Goal: Check status: Verify the current state of an ongoing process or item

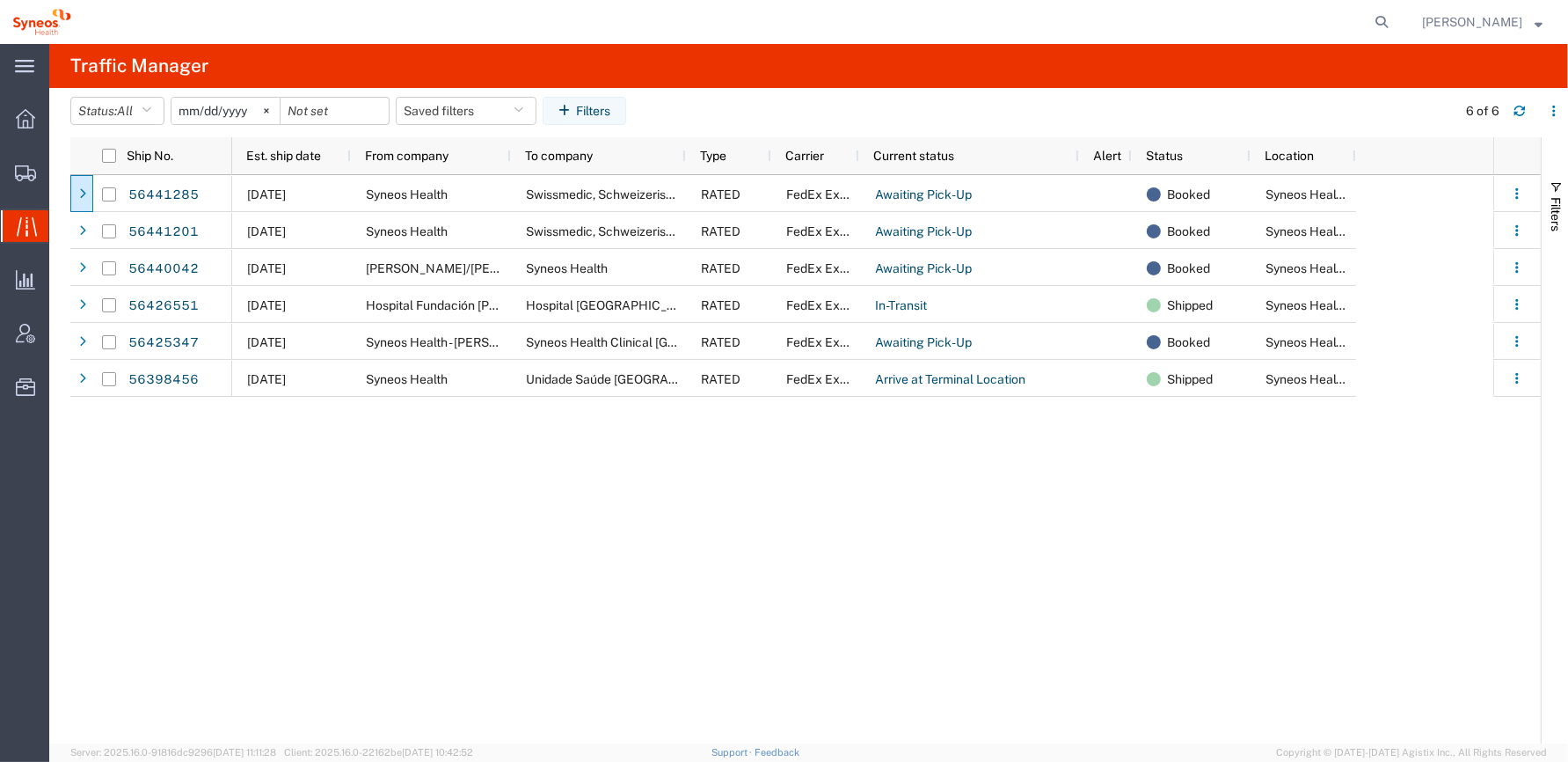
click at [1103, 468] on div "[DATE] Syneos Health Swissmedic, Schweizerisches Heilmittelinstitut RATED FedEx…" at bounding box center [862, 458] width 1261 height 568
click at [27, 168] on icon at bounding box center [25, 173] width 21 height 16
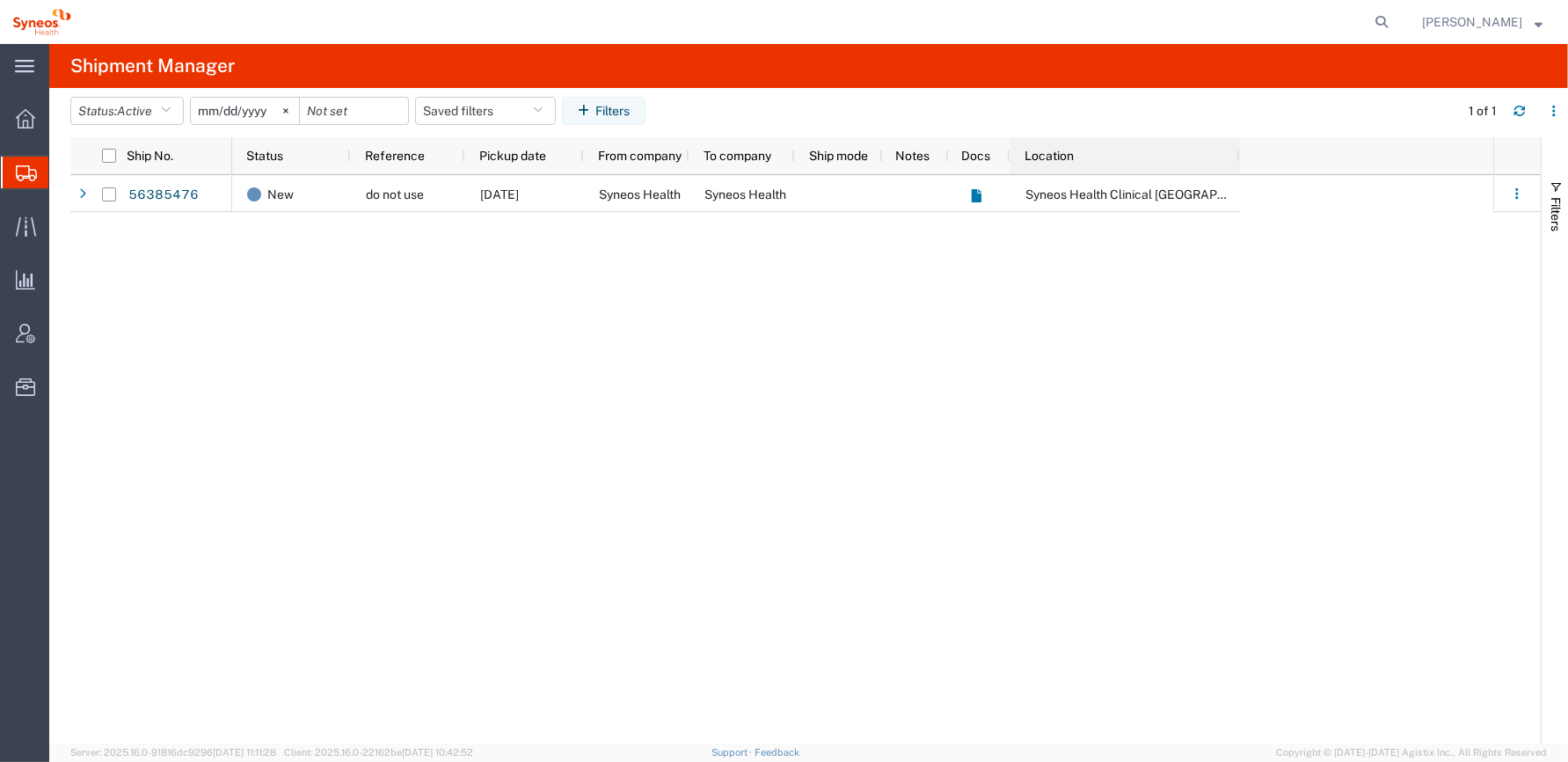
drag, startPoint x: 1114, startPoint y: 156, endPoint x: 1239, endPoint y: 154, distance: 125.0
click at [1239, 154] on div at bounding box center [1239, 156] width 7 height 37
drag, startPoint x: 688, startPoint y: 152, endPoint x: 735, endPoint y: 149, distance: 47.1
click at [735, 149] on div at bounding box center [732, 156] width 7 height 37
drag, startPoint x: 841, startPoint y: 157, endPoint x: 898, endPoint y: 156, distance: 57.0
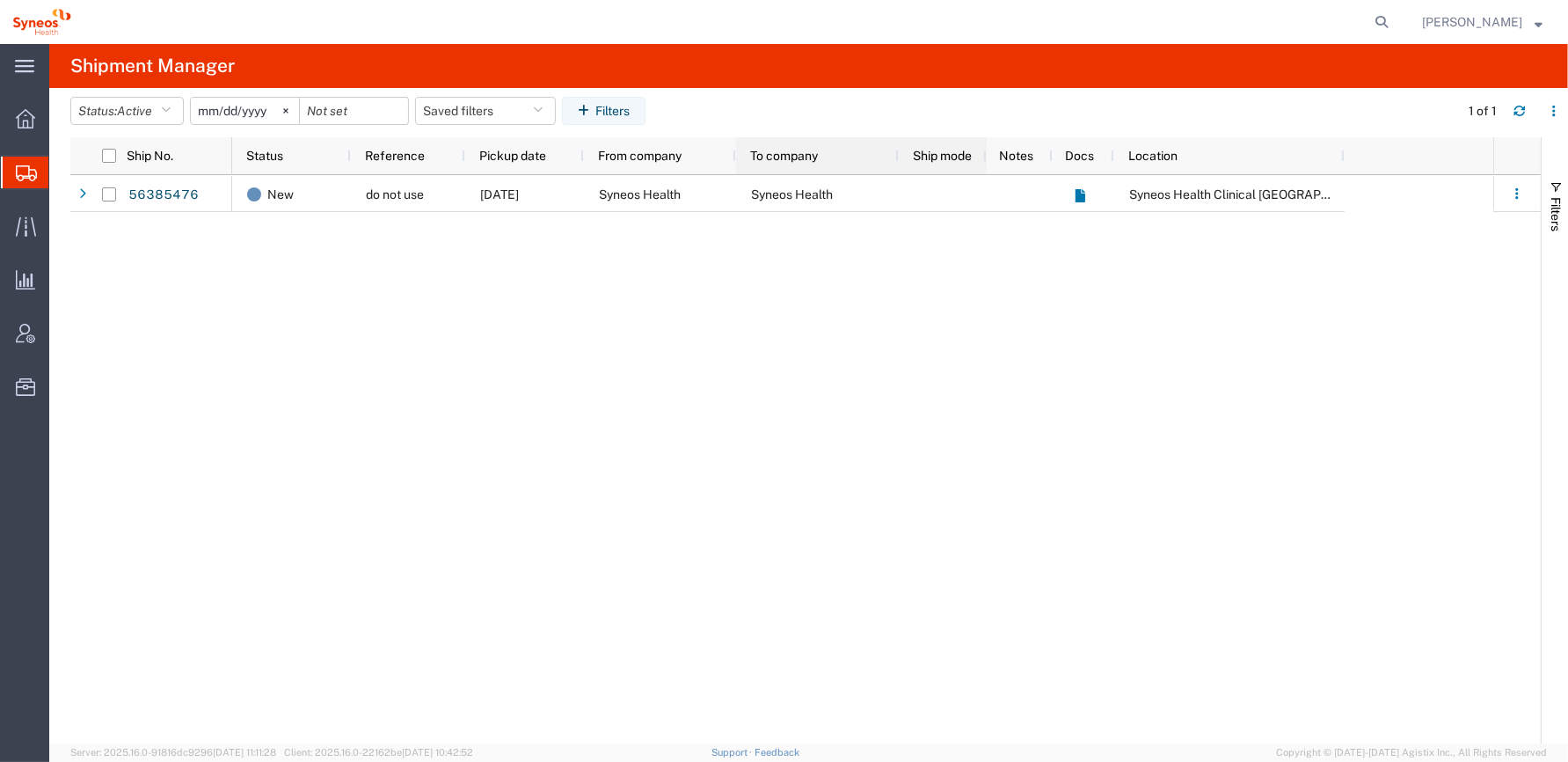
click at [898, 156] on div at bounding box center [898, 156] width 7 height 37
click at [23, 225] on icon at bounding box center [26, 226] width 20 height 20
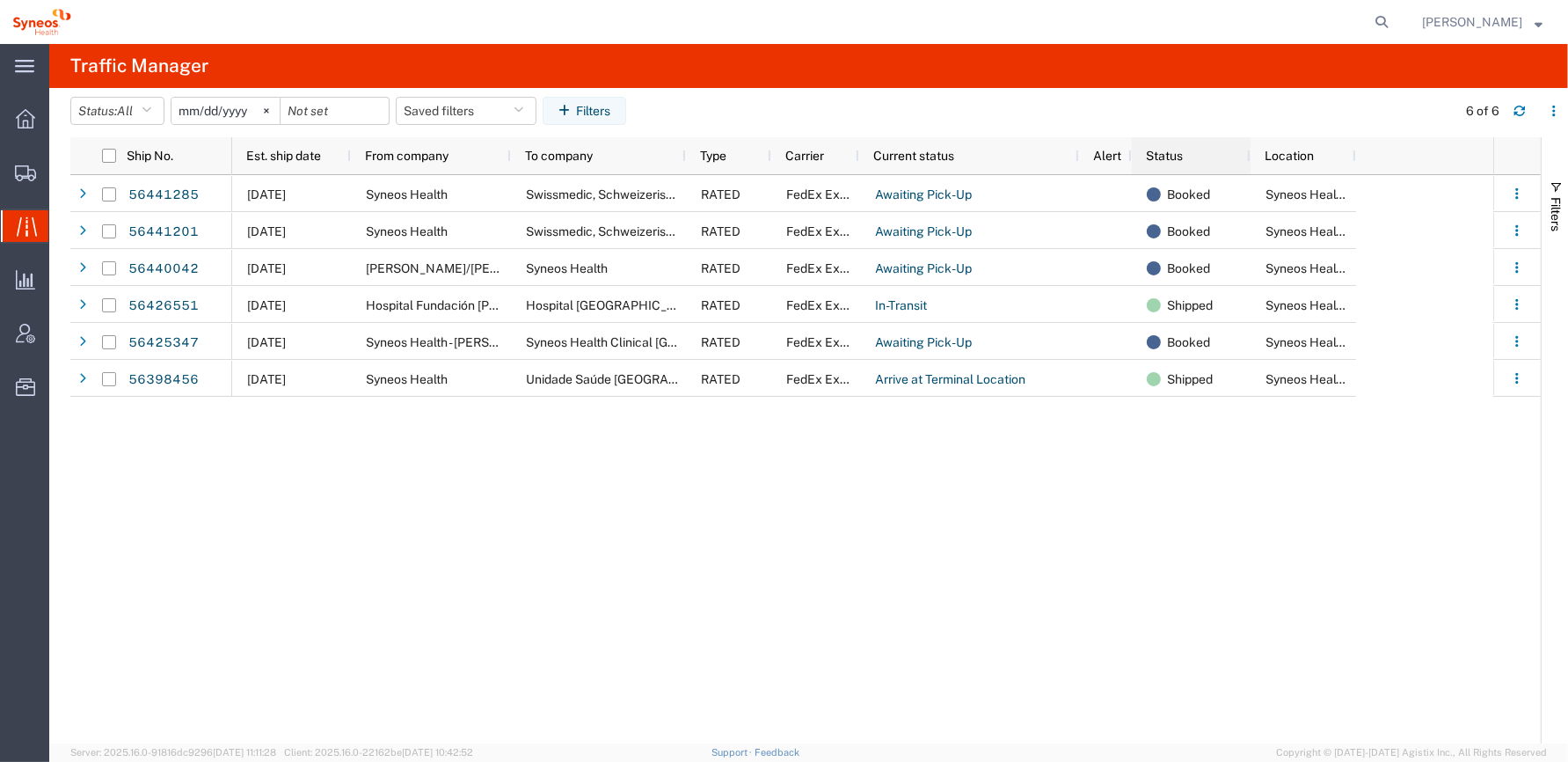
click at [1193, 153] on div "Status" at bounding box center [1194, 156] width 98 height 29
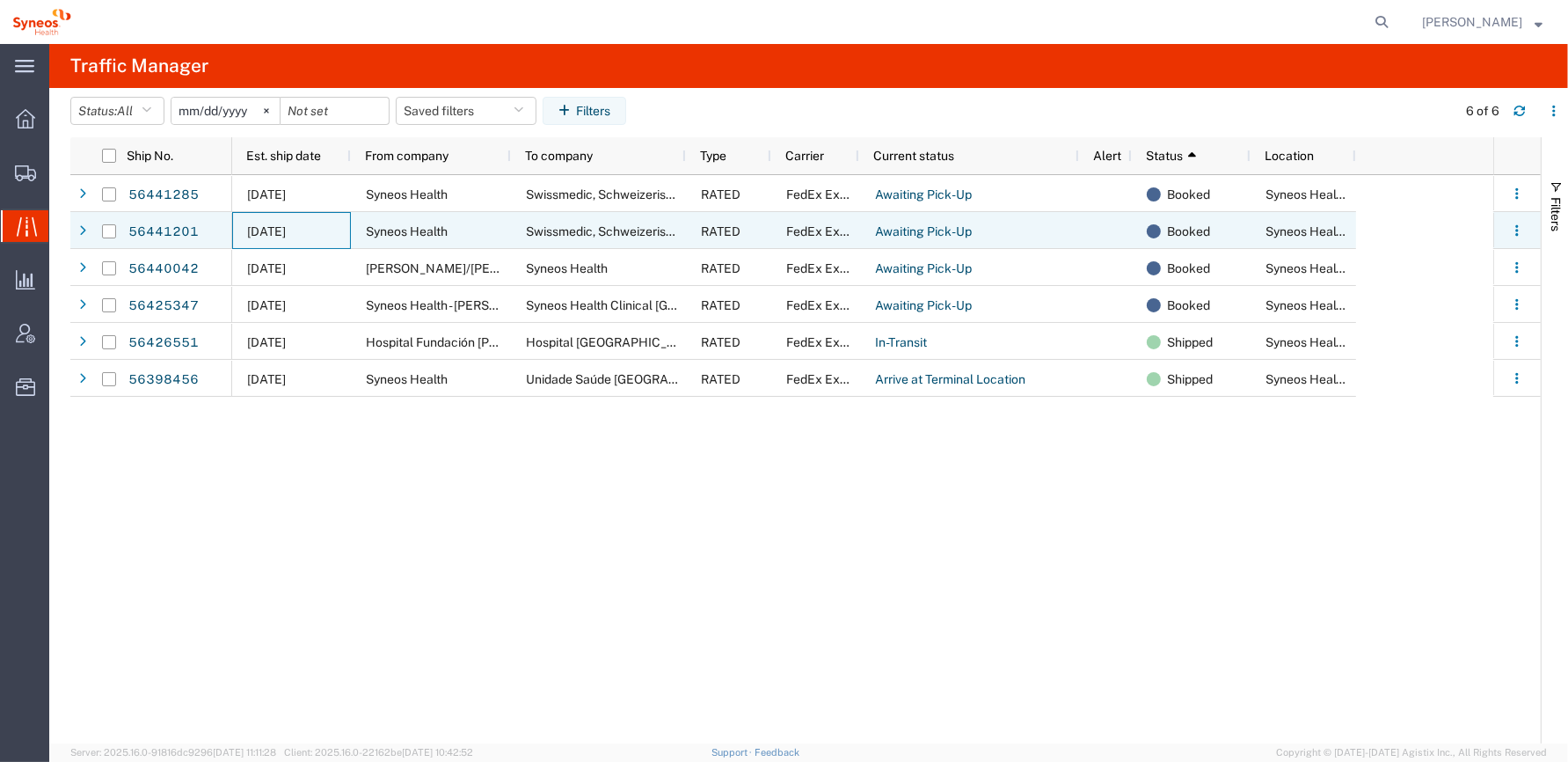
click at [277, 227] on span "[DATE]" at bounding box center [267, 231] width 39 height 14
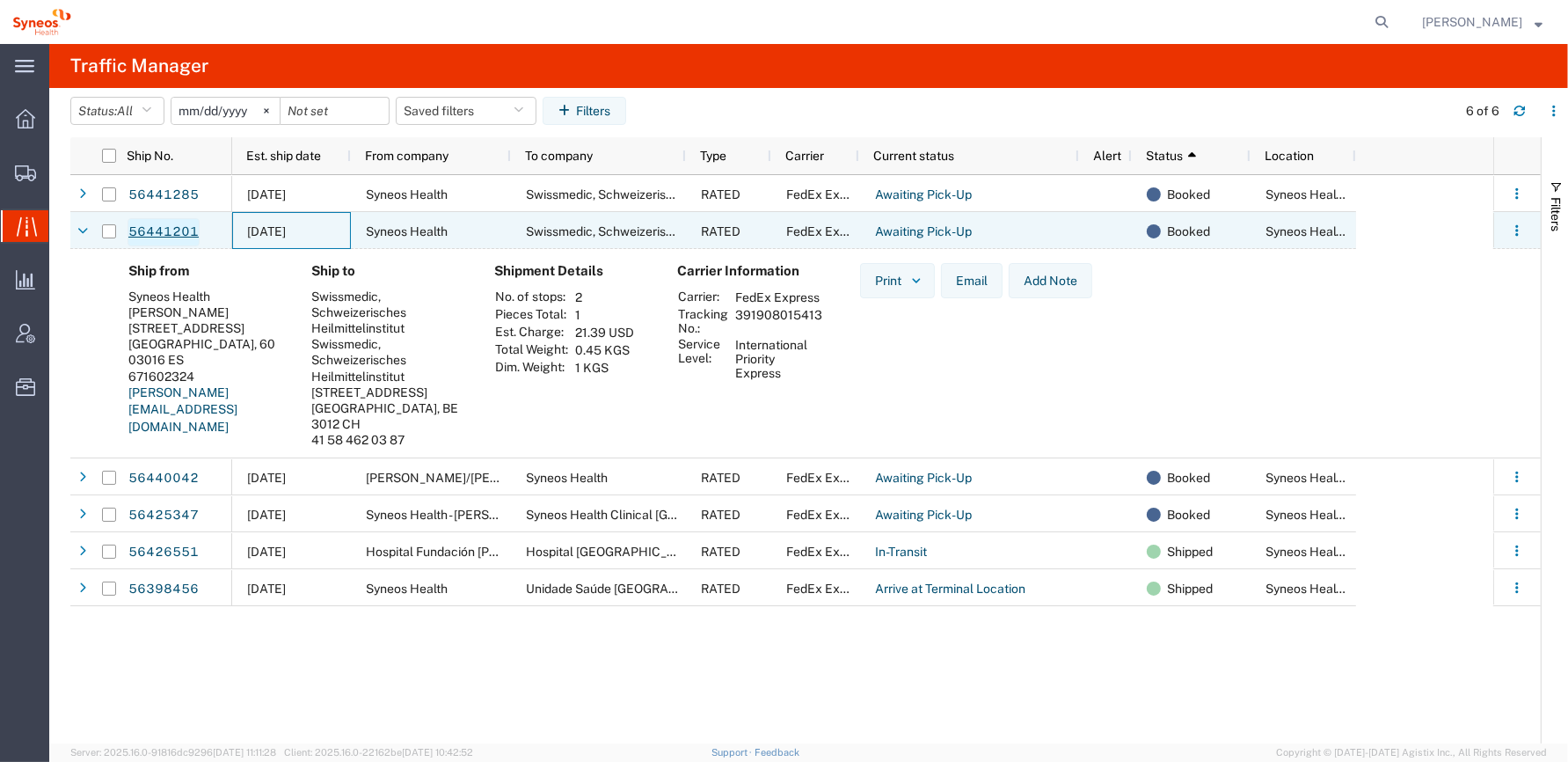
click at [156, 227] on link "56441201" at bounding box center [164, 232] width 72 height 29
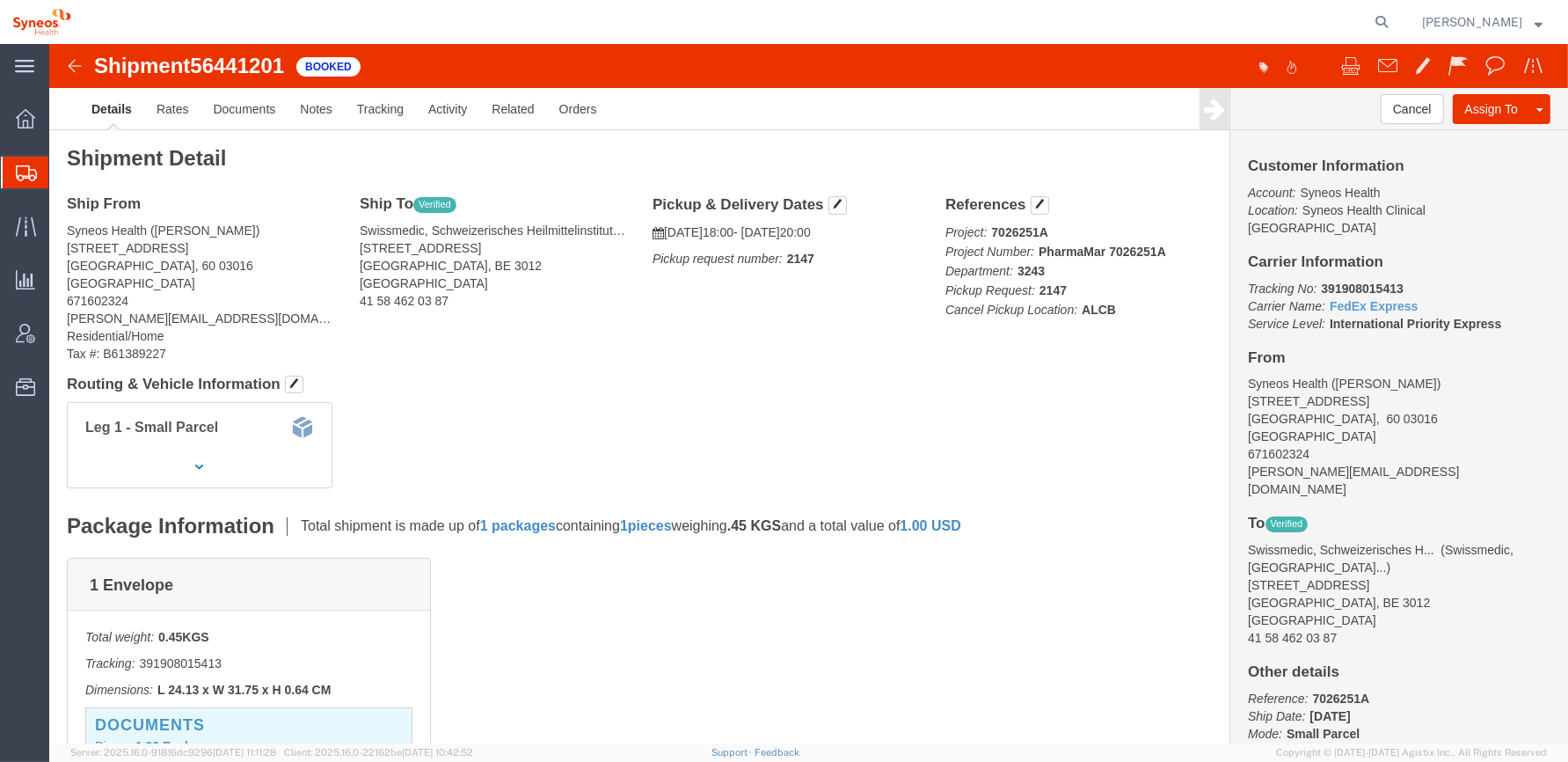
click b "391908015413"
copy b "391908015413"
click span "button"
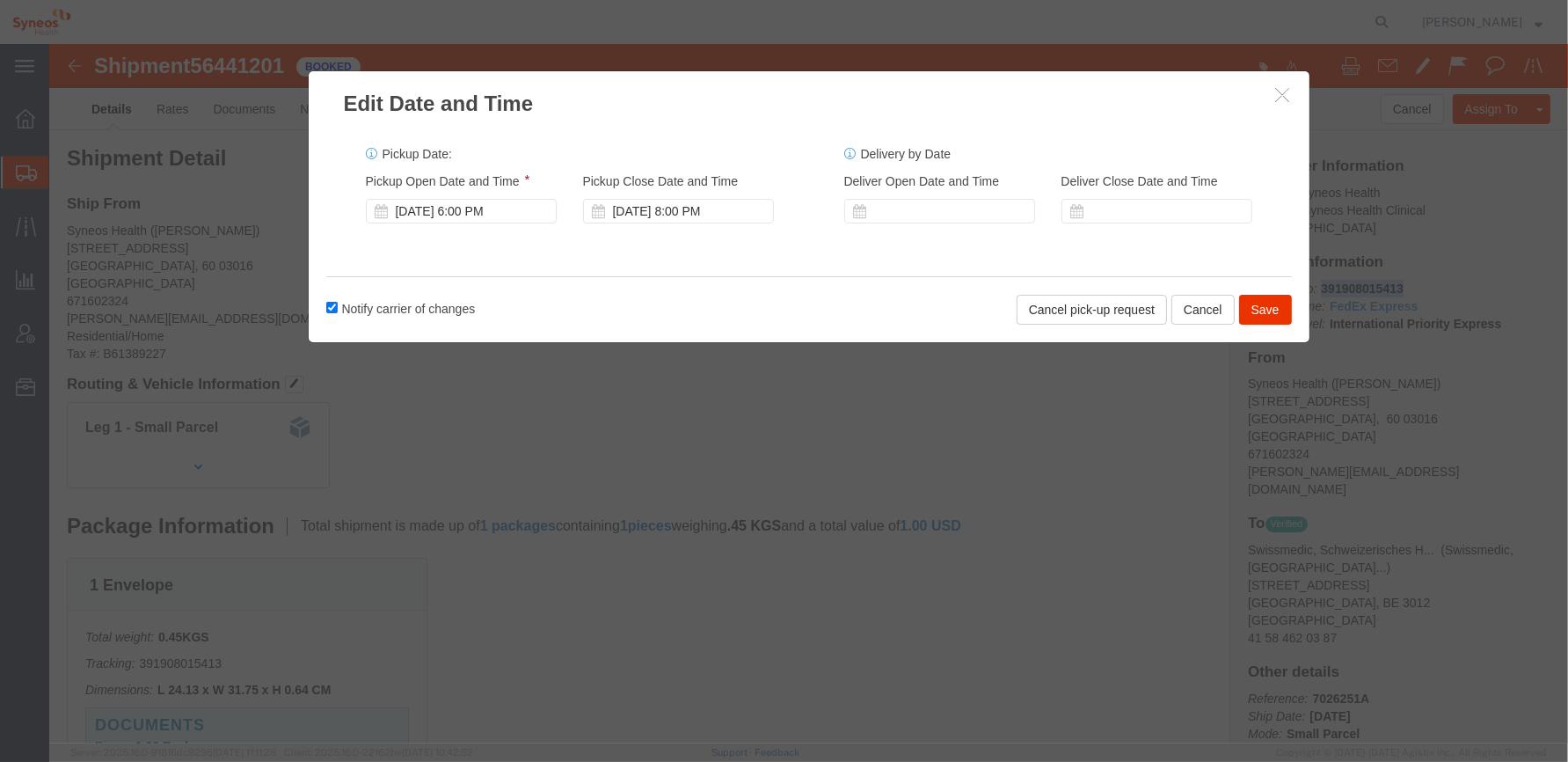
click icon "button"
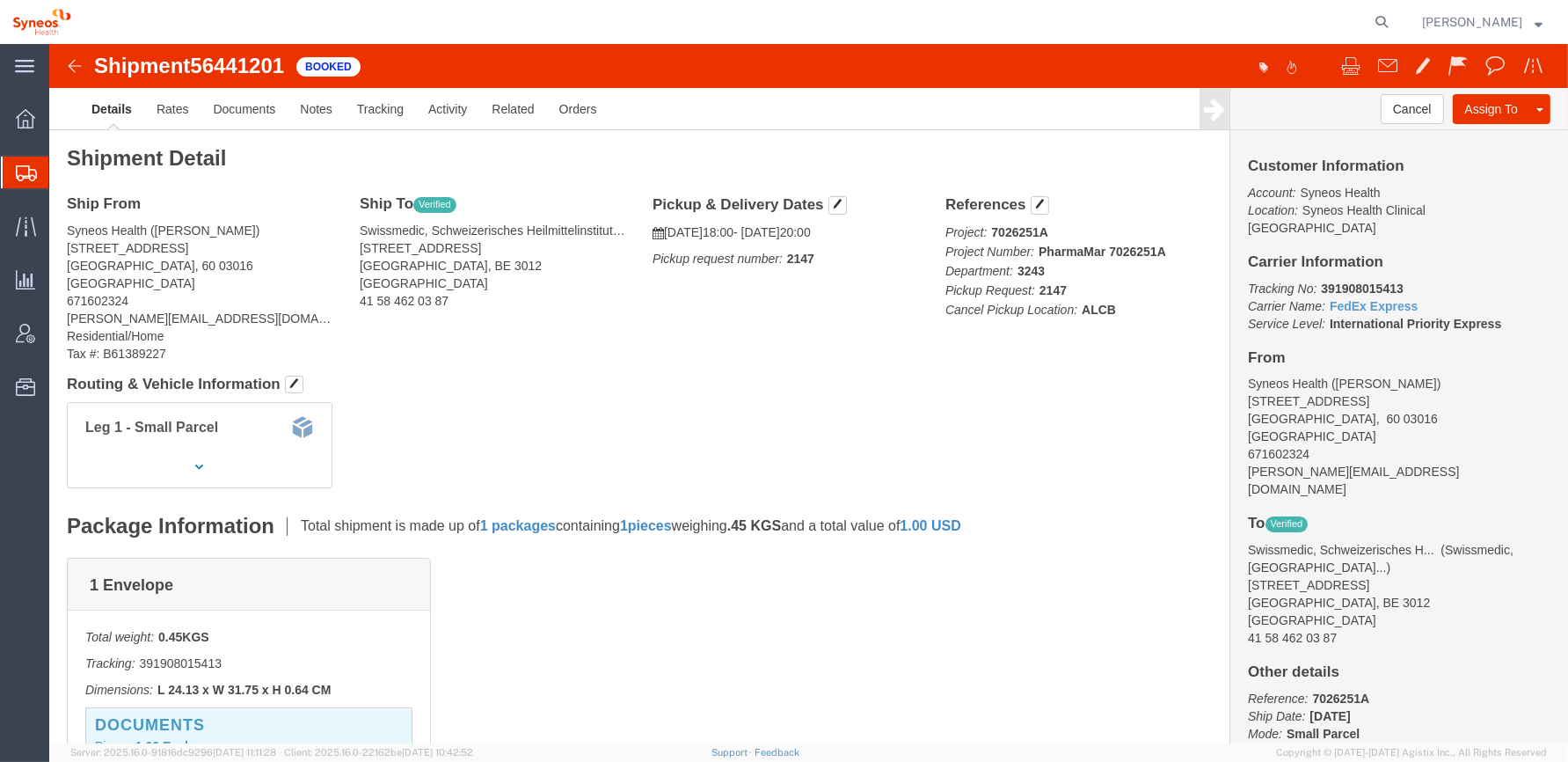
click div "Ship From Syneos Health ([PERSON_NAME]) [STREET_ADDRESS] 671602324 [PERSON_NAME…"
click div "Leg 1 - Small Parcel"
